Goal: Information Seeking & Learning: Learn about a topic

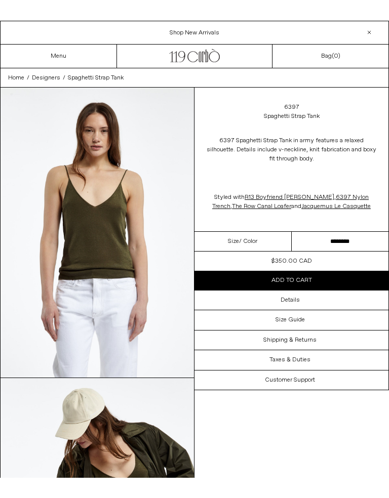
scroll to position [11, 0]
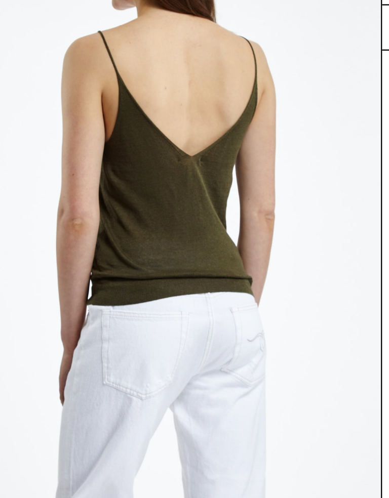
scroll to position [720, 0]
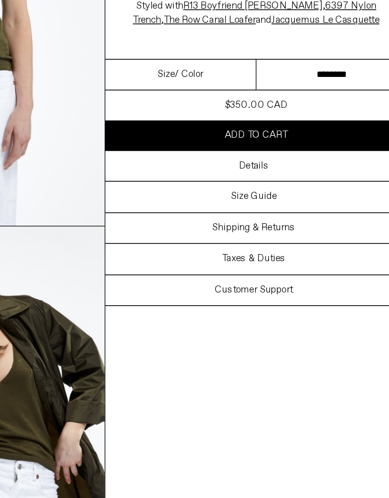
scroll to position [93, 0]
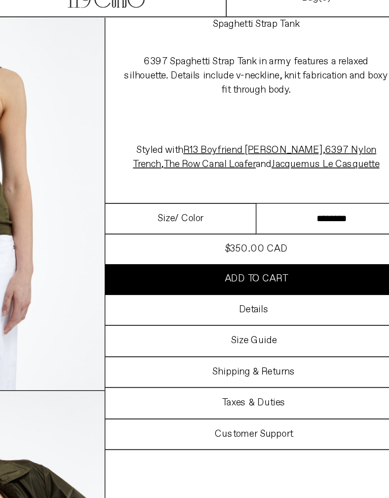
click at [194, 204] on div "Details" at bounding box center [291, 212] width 194 height 19
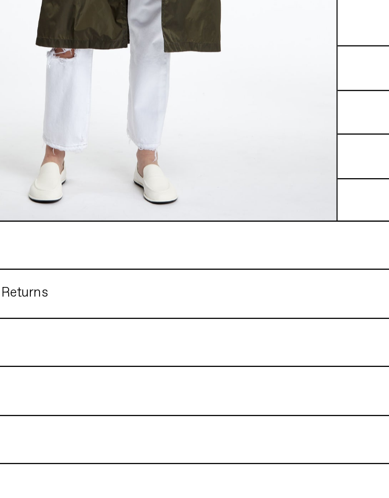
scroll to position [1158, 0]
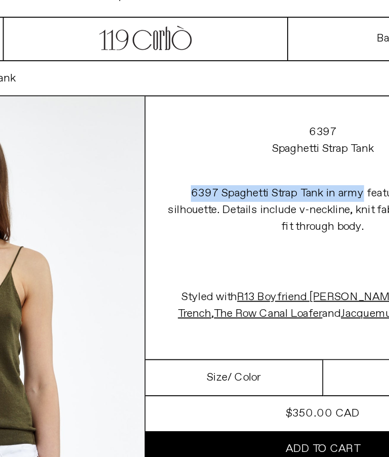
click at [284, 82] on link "6397" at bounding box center [291, 86] width 15 height 9
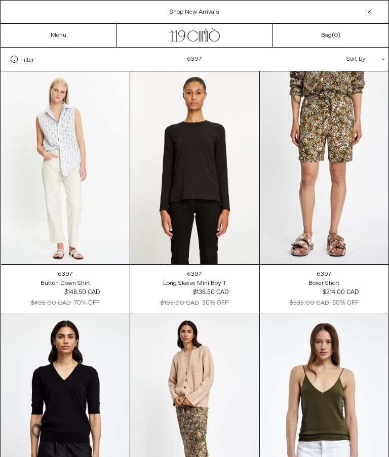
click at [66, 31] on link "Menu" at bounding box center [59, 35] width 16 height 8
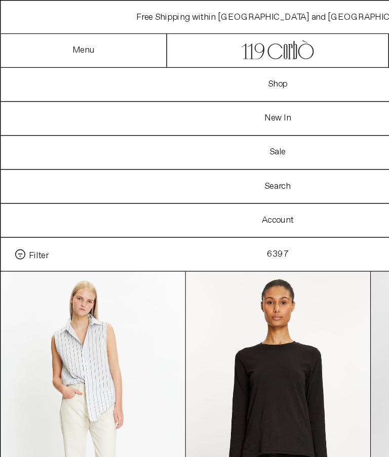
click at [60, 34] on link "Menu" at bounding box center [59, 35] width 16 height 8
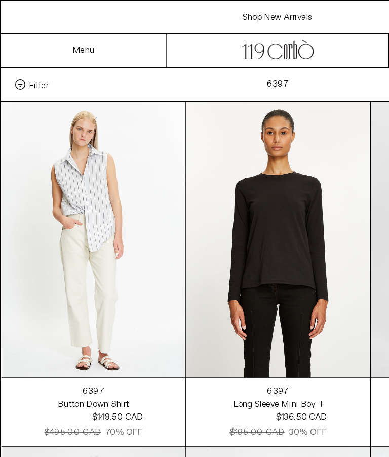
click at [34, 59] on span "Filter" at bounding box center [27, 59] width 14 height 7
click at [0, 0] on select "**********" at bounding box center [0, 0] width 0 height 0
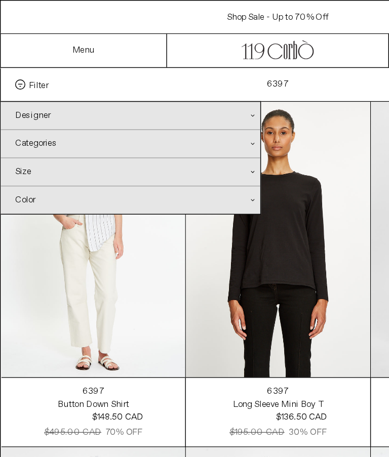
click at [50, 100] on div "Categories .cls-1{fill:#231f20}" at bounding box center [92, 100] width 182 height 19
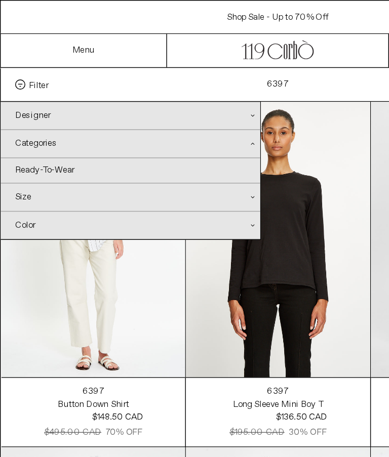
click at [37, 101] on div "Categories .cls-1{fill:#231f20}" at bounding box center [92, 101] width 182 height 20
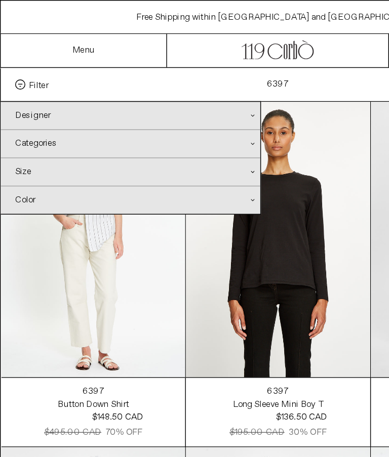
click at [37, 98] on div "Categories .cls-1{fill:#231f20}" at bounding box center [92, 100] width 182 height 19
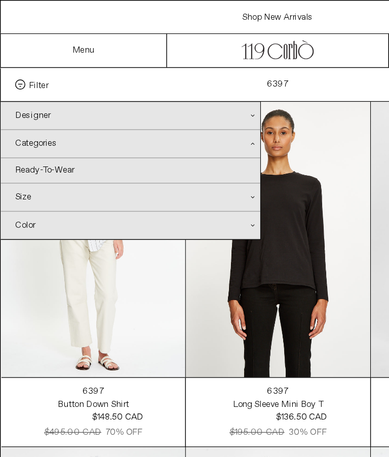
click at [20, 156] on div "Color .cls-1{fill:#231f20}" at bounding box center [92, 157] width 182 height 19
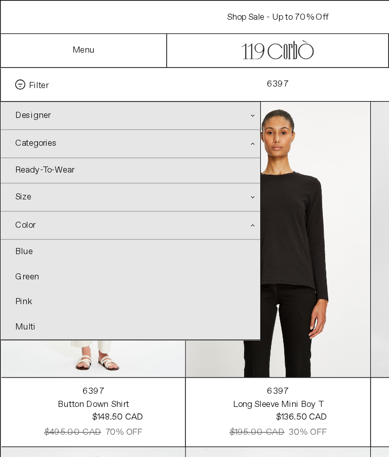
click at [18, 187] on link "Green" at bounding box center [92, 194] width 182 height 17
